Goal: Task Accomplishment & Management: Manage account settings

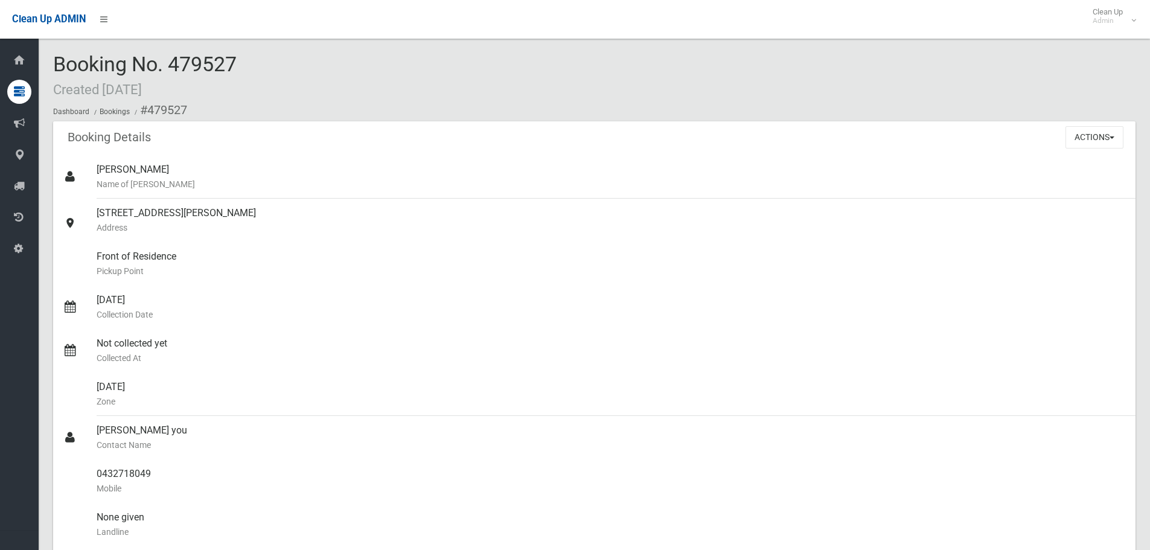
scroll to position [966, 0]
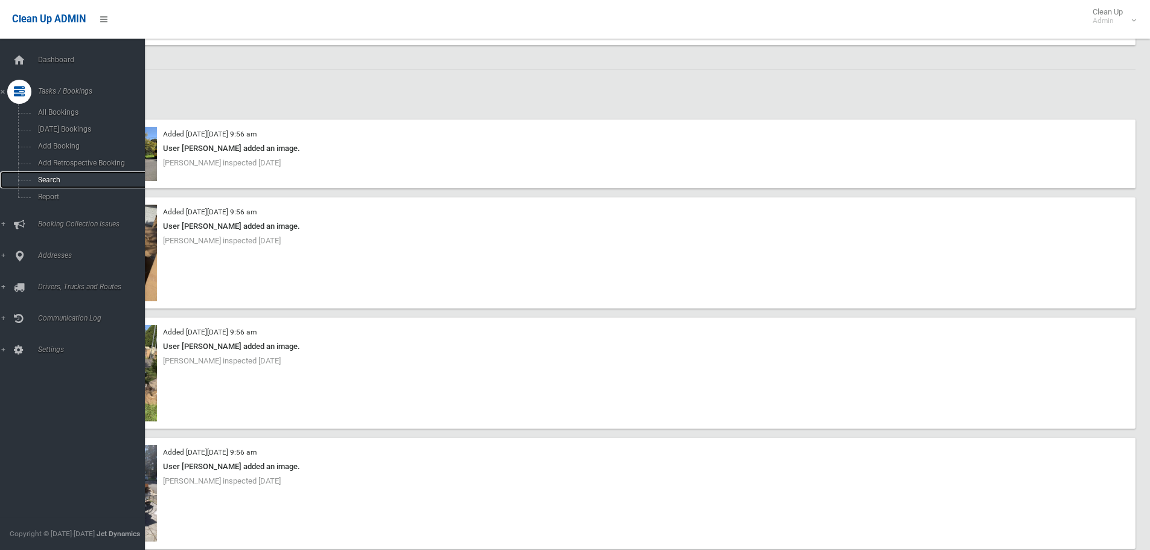
click at [92, 178] on span "Search" at bounding box center [88, 180] width 109 height 8
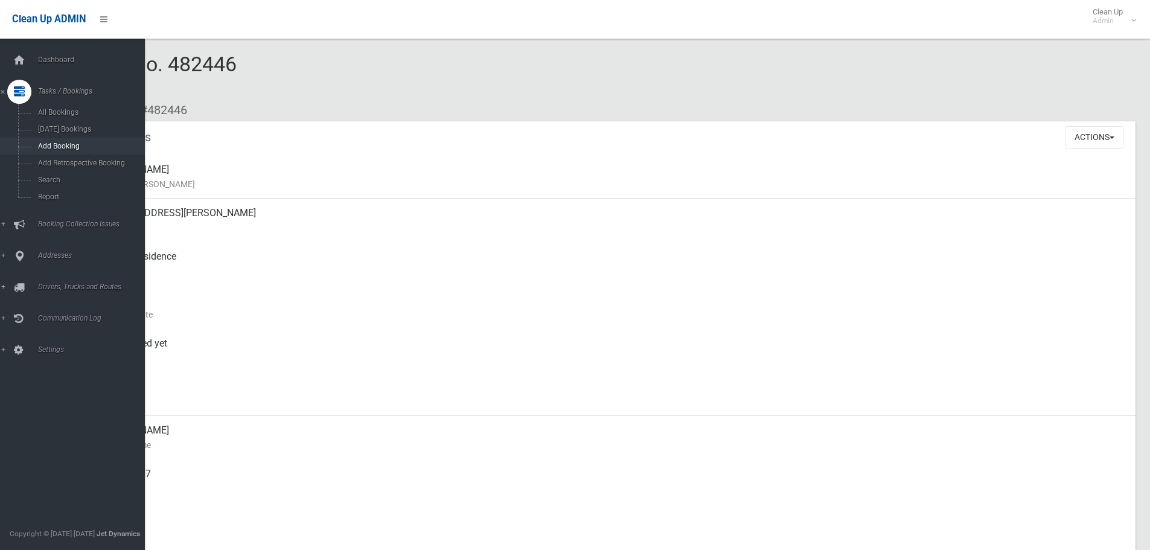
scroll to position [181, 0]
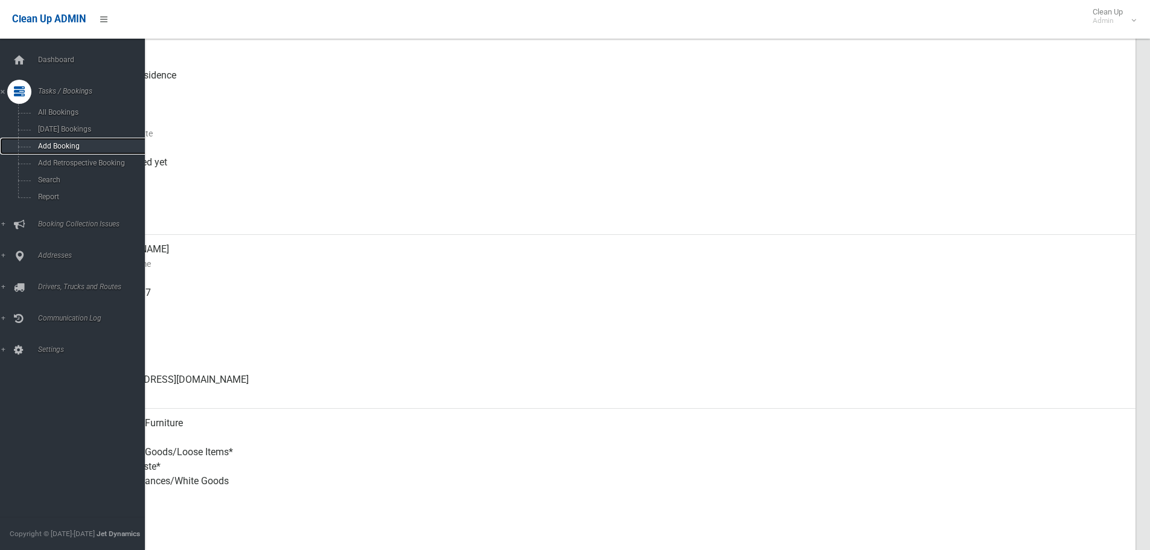
click at [73, 144] on span "Add Booking" at bounding box center [88, 146] width 109 height 8
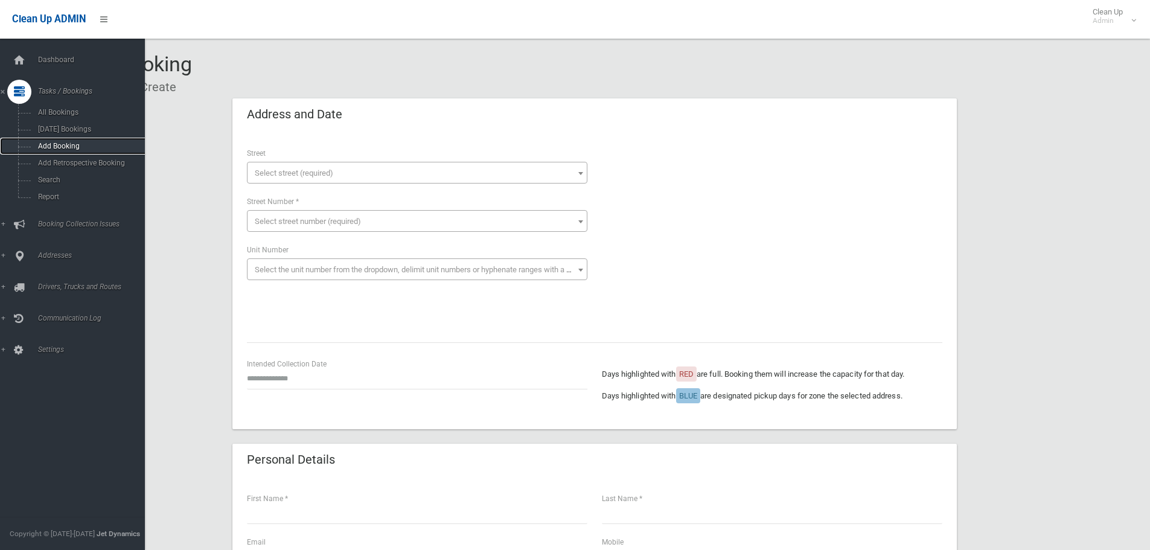
click at [57, 148] on span "Add Booking" at bounding box center [88, 146] width 109 height 8
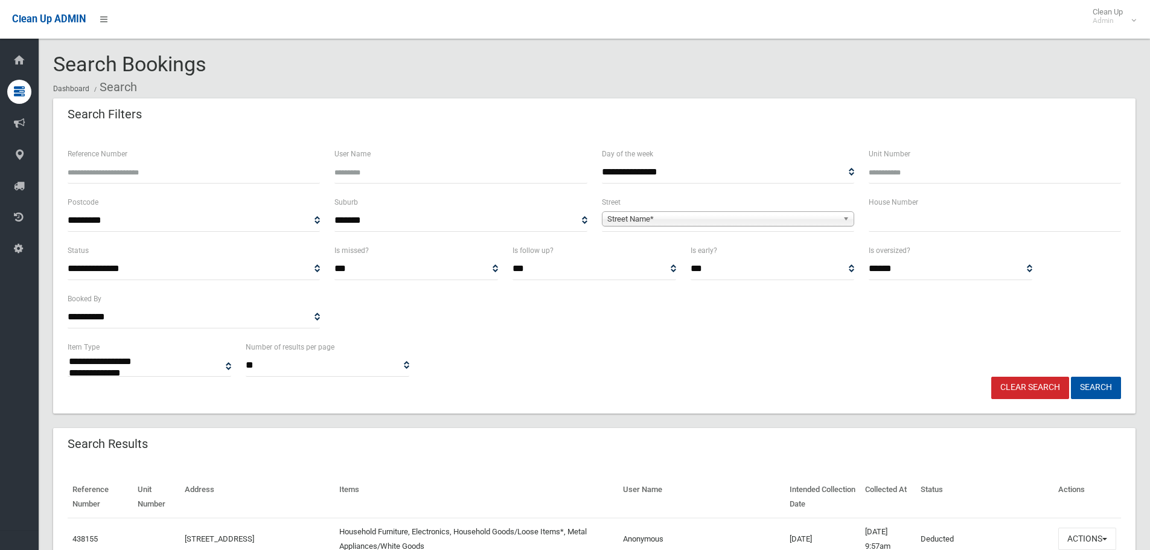
select select
click at [901, 221] on input "text" at bounding box center [995, 220] width 252 height 22
type input "**"
click at [710, 212] on span "Street Name*" at bounding box center [722, 219] width 231 height 14
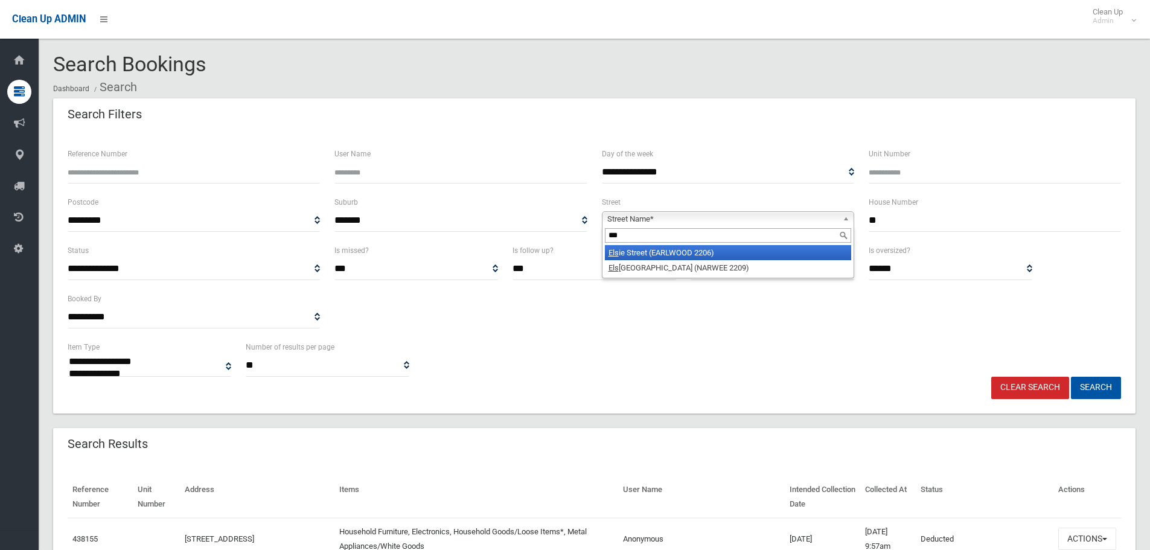
type input "***"
click at [761, 250] on li "Els ie Street (EARLWOOD 2206)" at bounding box center [728, 252] width 246 height 15
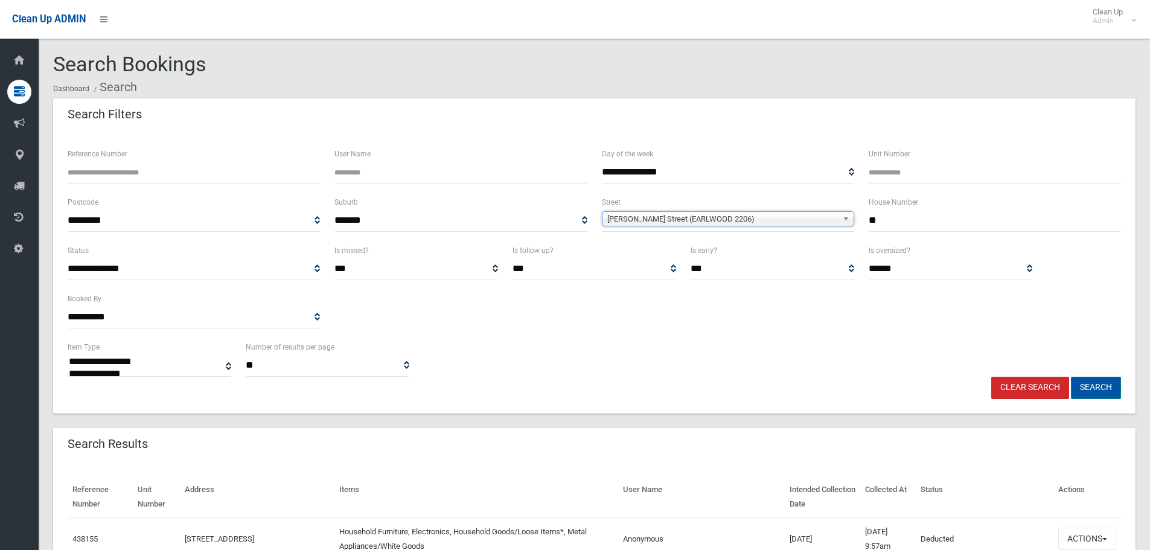
click at [1086, 388] on button "Search" at bounding box center [1096, 388] width 50 height 22
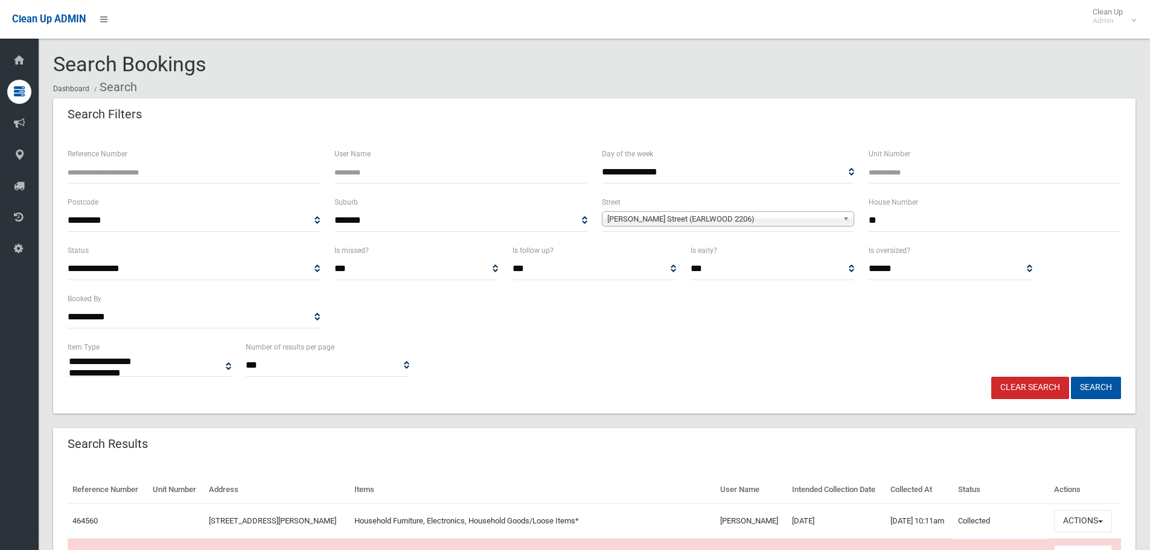
select select
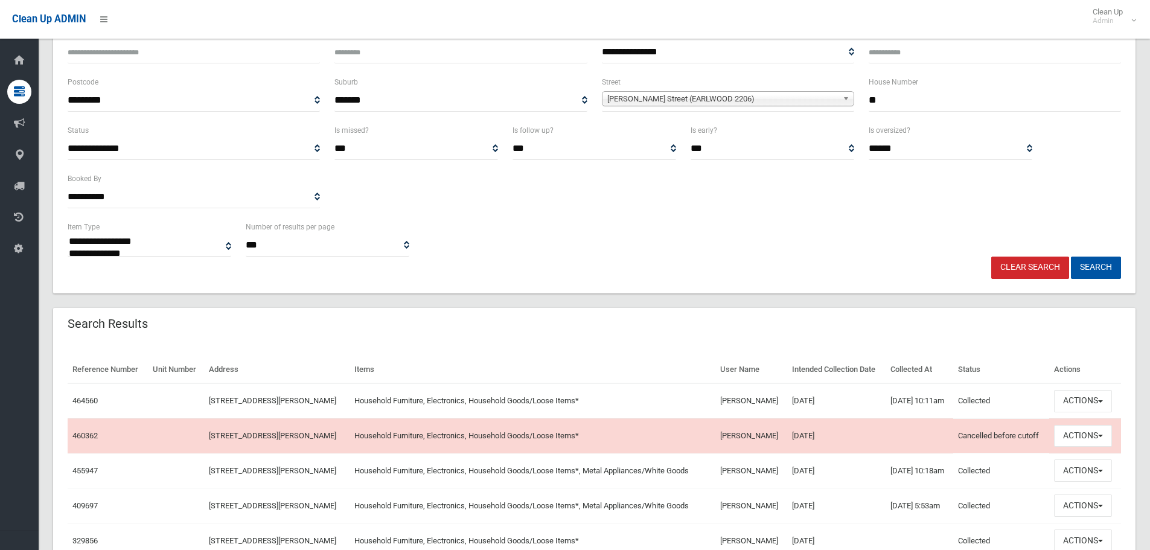
scroll to position [121, 0]
drag, startPoint x: 870, startPoint y: 473, endPoint x: 803, endPoint y: 398, distance: 100.0
click at [803, 400] on tbody "464560 12 Elsie Street, EARLWOOD NSW 2206 Household Furniture, Electronics, Hou…" at bounding box center [594, 561] width 1053 height 356
click at [861, 295] on div "**********" at bounding box center [594, 372] width 1082 height 789
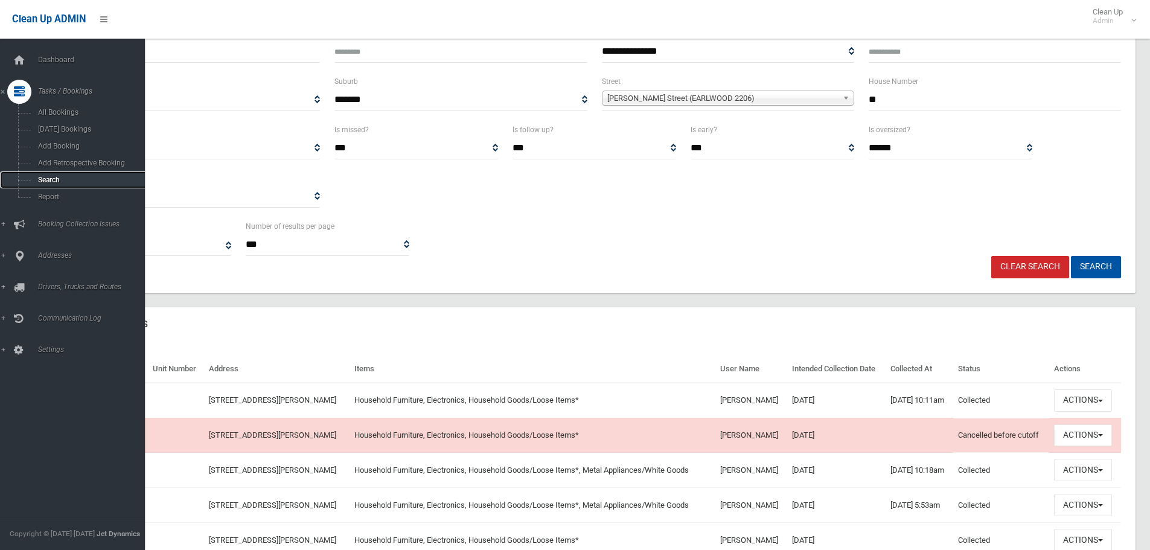
click at [63, 177] on span "Search" at bounding box center [88, 180] width 109 height 8
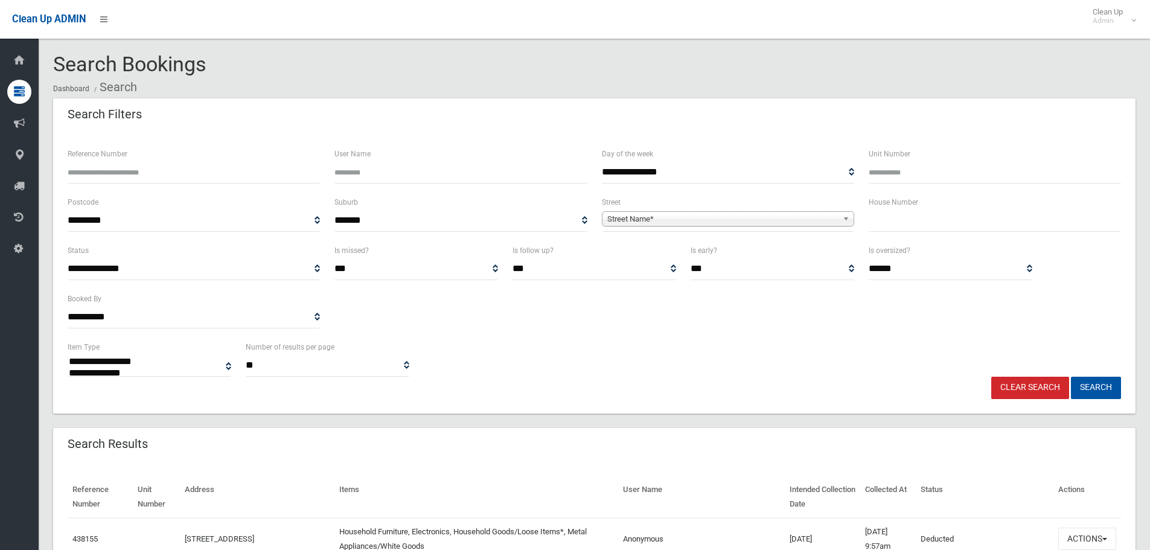
select select
click at [899, 214] on input "text" at bounding box center [995, 220] width 252 height 22
type input "**"
click at [698, 220] on span "Street Name*" at bounding box center [722, 219] width 231 height 14
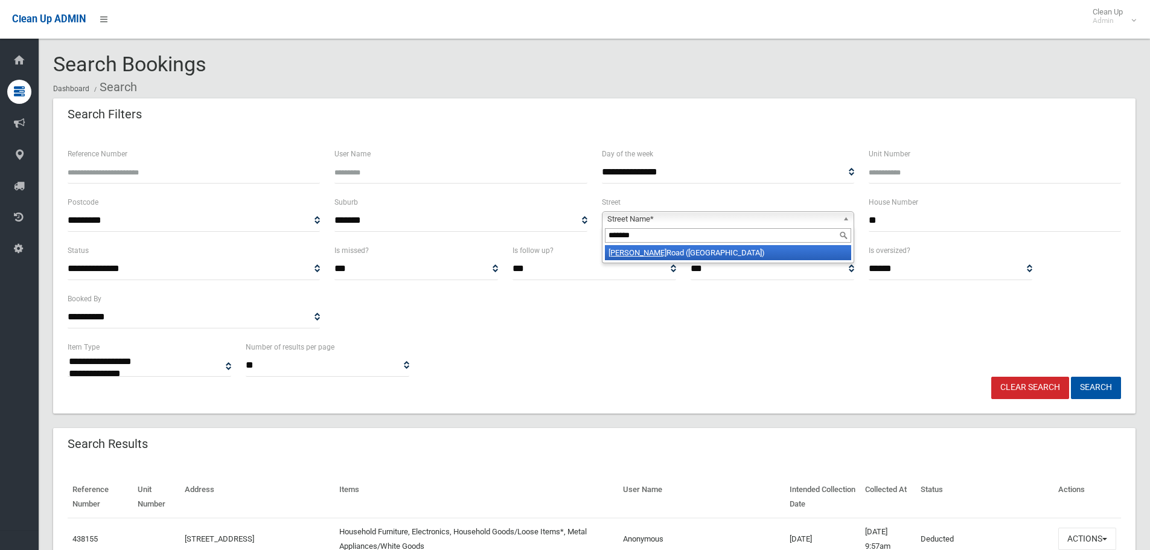
type input "*******"
click at [699, 253] on li "Yerrick Road (LAKEMBA 2195)" at bounding box center [728, 252] width 246 height 15
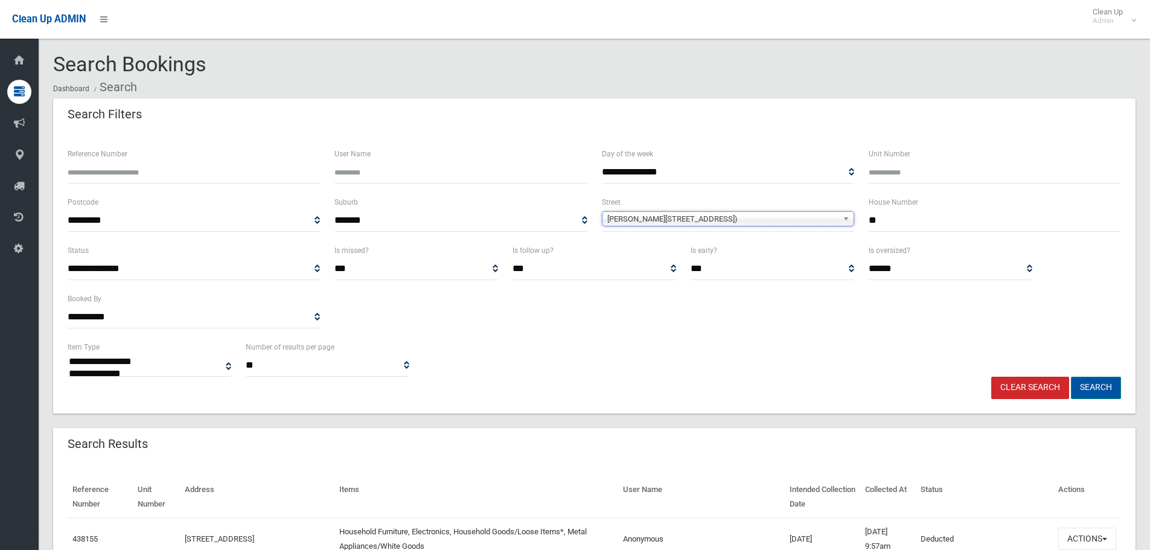
click at [1083, 390] on button "Search" at bounding box center [1096, 388] width 50 height 22
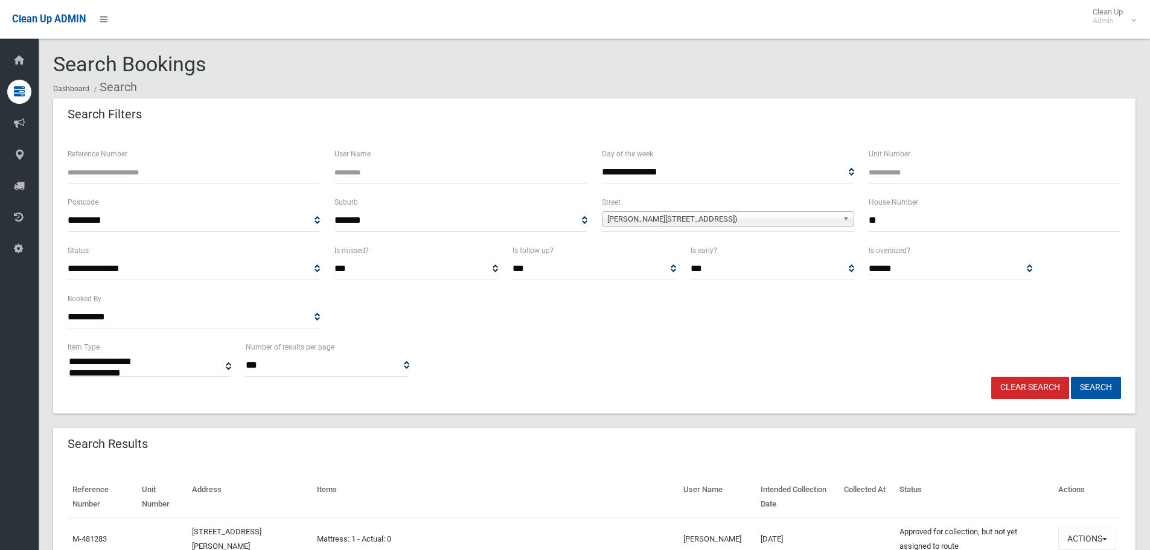
select select
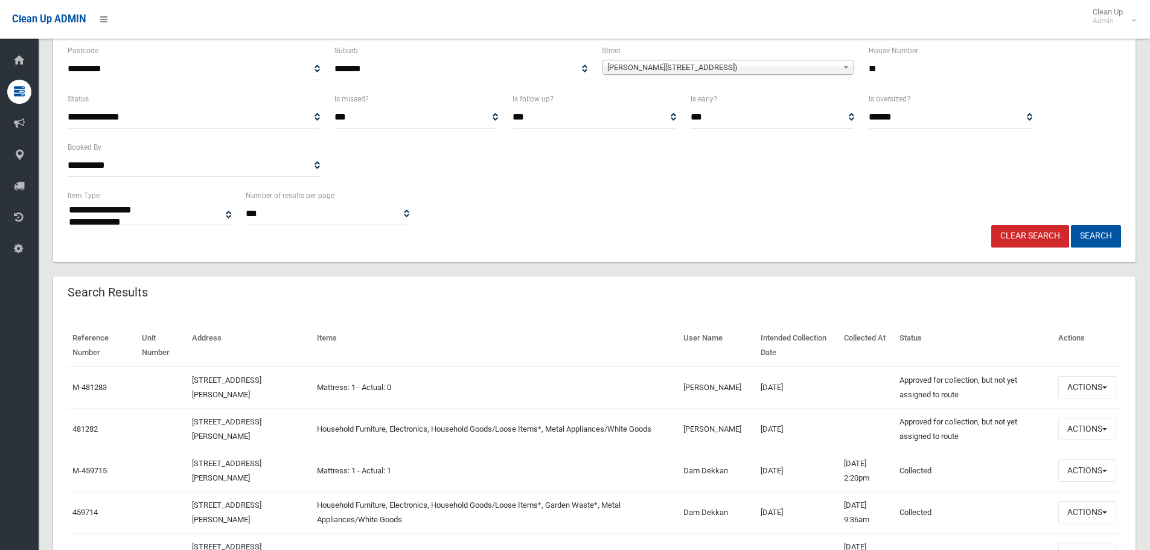
scroll to position [181, 0]
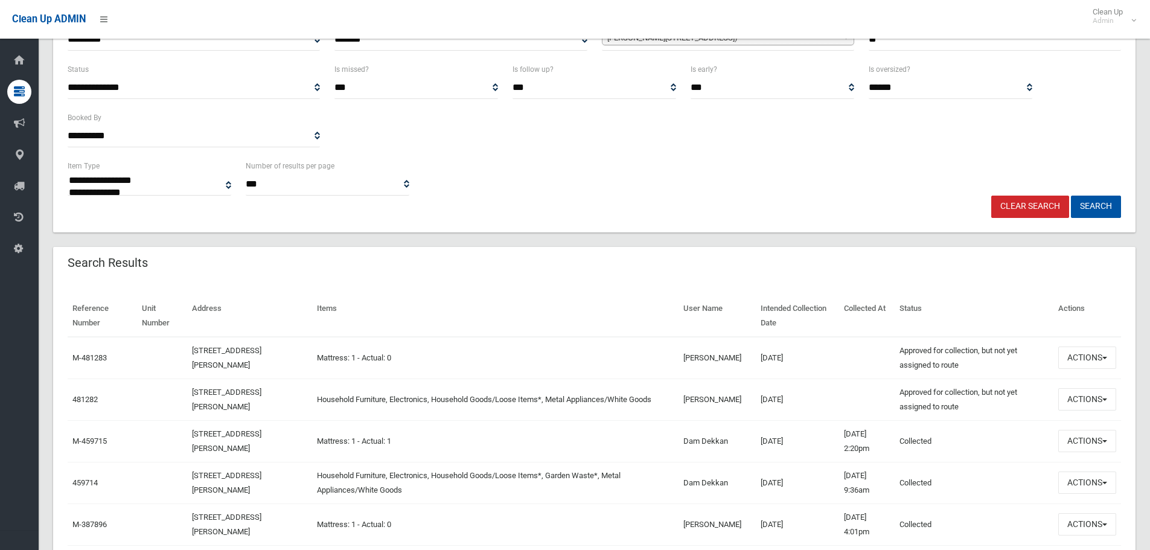
click at [870, 247] on div "Search Results" at bounding box center [594, 264] width 1082 height 34
click at [1078, 395] on button "Actions" at bounding box center [1087, 399] width 58 height 22
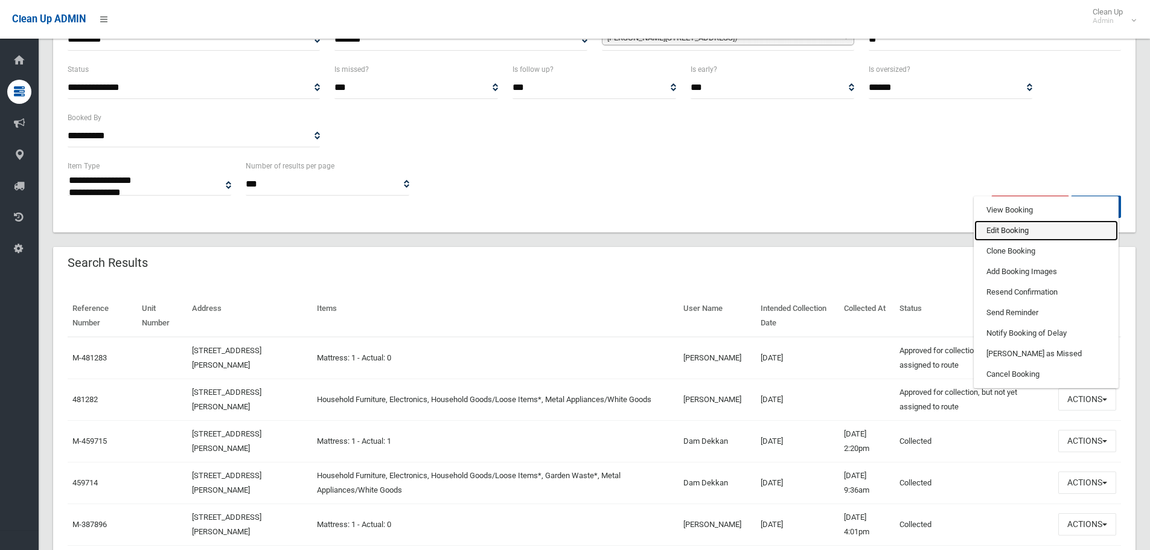
click at [1024, 235] on link "Edit Booking" at bounding box center [1046, 230] width 144 height 21
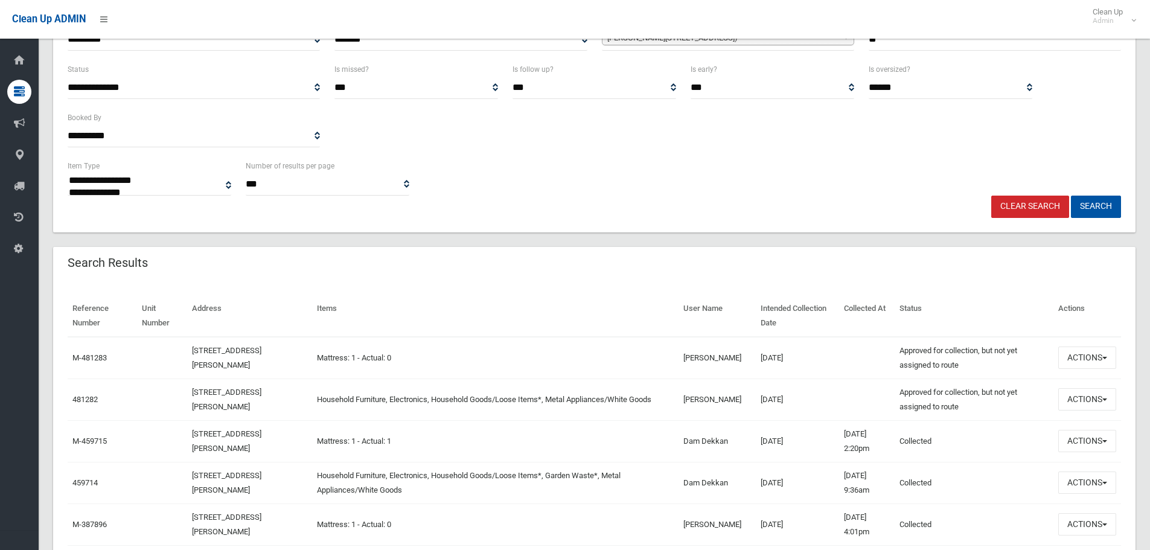
drag, startPoint x: 733, startPoint y: 398, endPoint x: 803, endPoint y: 411, distance: 71.9
click at [803, 411] on tr "481282 12 Yerrick Road, LAKEMBA NSW 2195 Household Furniture, Electronics, Hous…" at bounding box center [594, 399] width 1053 height 42
click at [664, 260] on div "Search Results" at bounding box center [594, 264] width 1082 height 34
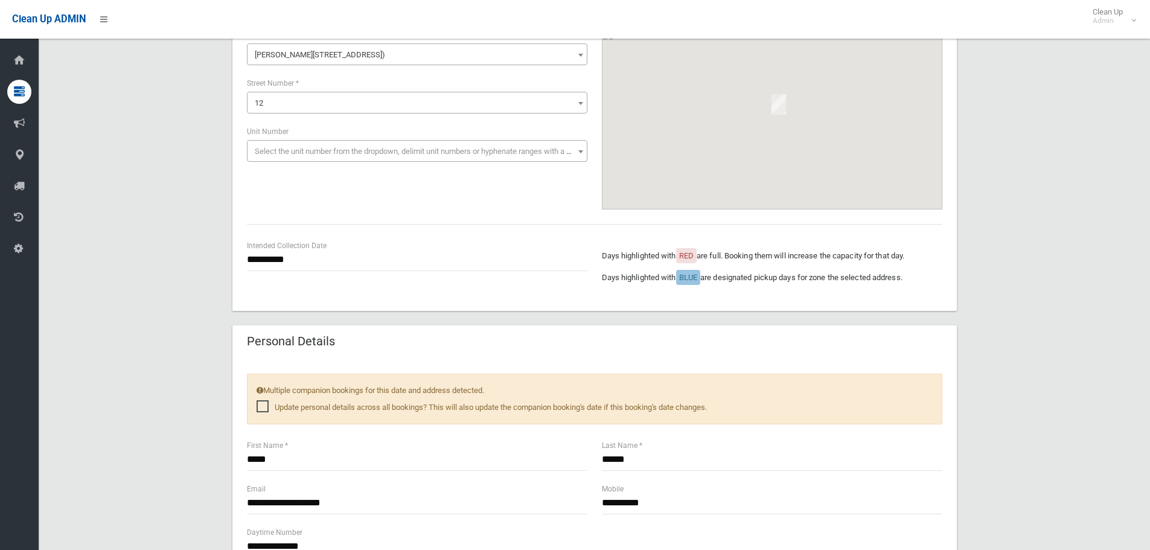
scroll to position [241, 0]
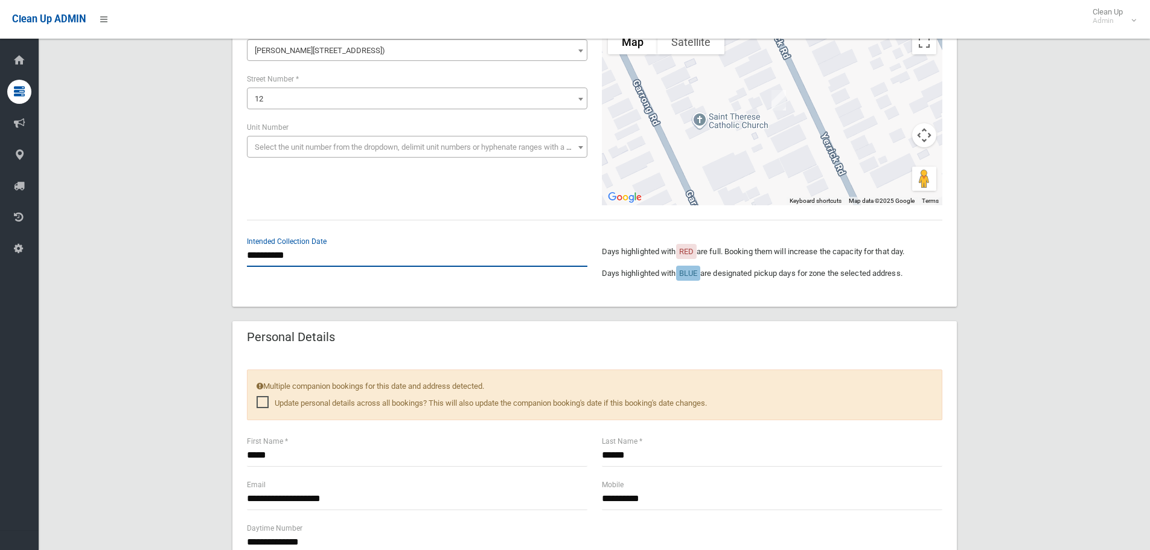
click at [419, 252] on input "**********" at bounding box center [417, 255] width 340 height 22
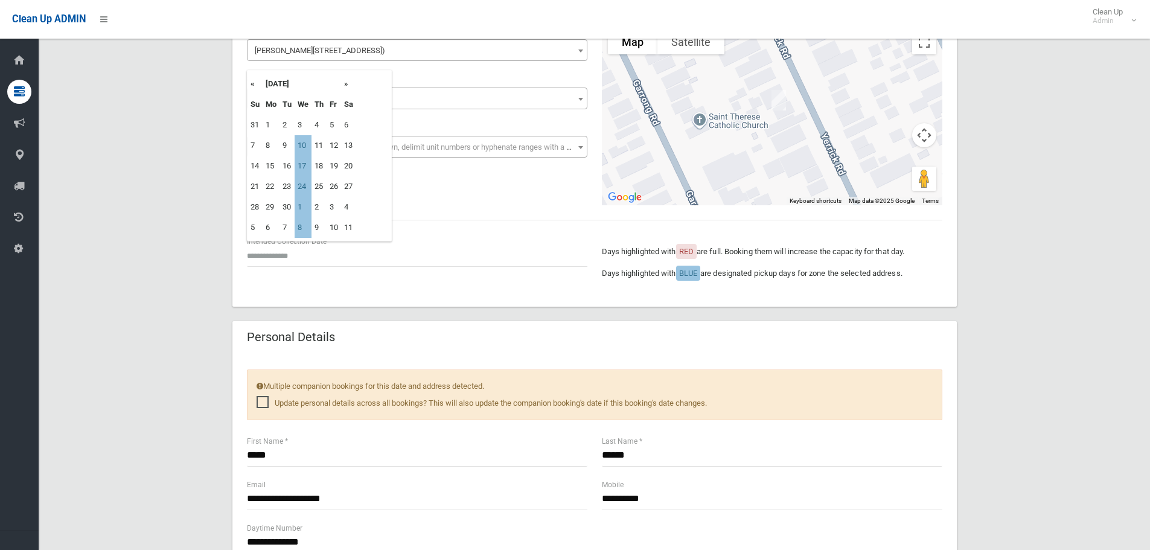
click at [1047, 269] on div "**********" at bounding box center [594, 481] width 1082 height 1248
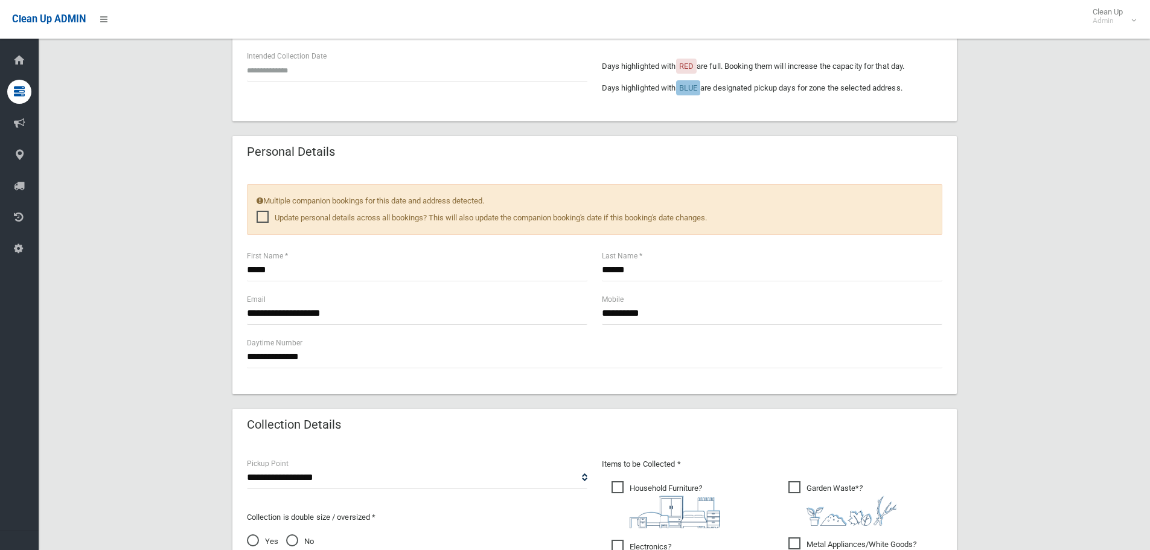
scroll to position [302, 0]
